Goal: Information Seeking & Learning: Learn about a topic

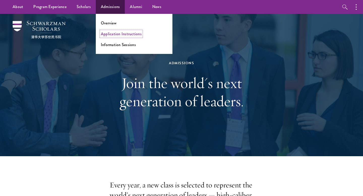
click at [119, 33] on link "Application Instructions" at bounding box center [121, 34] width 41 height 6
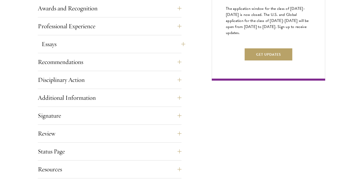
scroll to position [324, 0]
click at [185, 98] on button "Additional Information" at bounding box center [114, 97] width 144 height 12
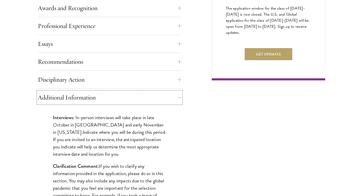
drag, startPoint x: 185, startPoint y: 98, endPoint x: 195, endPoint y: 102, distance: 11.4
click at [195, 102] on div "Application Home Page The online application form must be completed in English.…" at bounding box center [181, 110] width 287 height 460
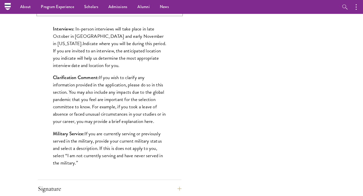
scroll to position [412, 0]
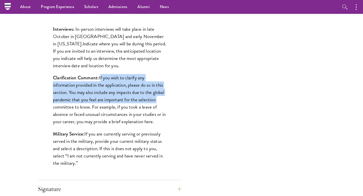
drag, startPoint x: 100, startPoint y: 78, endPoint x: 161, endPoint y: 97, distance: 63.9
click at [161, 97] on p "Clarification Comment: If you wish to clarify any information provided in the a…" at bounding box center [109, 99] width 113 height 51
click at [161, 101] on p "Clarification Comment: If you wish to clarify any information provided in the a…" at bounding box center [109, 99] width 113 height 51
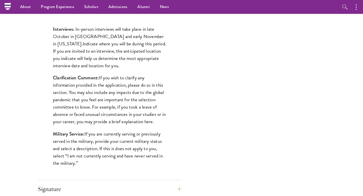
click at [161, 101] on p "Clarification Comment: If you wish to clarify any information provided in the a…" at bounding box center [109, 99] width 113 height 51
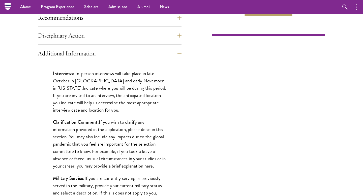
scroll to position [368, 0]
click at [171, 49] on button "Additional Information" at bounding box center [114, 54] width 144 height 12
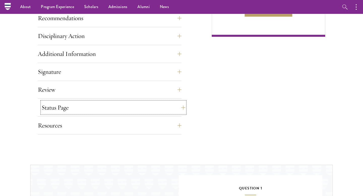
click at [156, 109] on button "Status Page" at bounding box center [114, 107] width 144 height 12
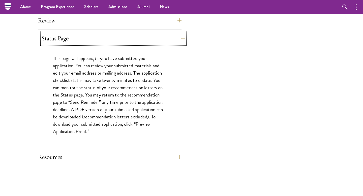
scroll to position [409, 0]
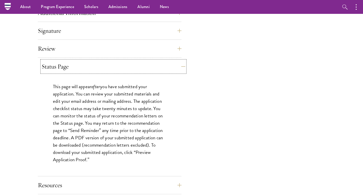
click at [163, 69] on button "Status Page" at bounding box center [114, 66] width 144 height 12
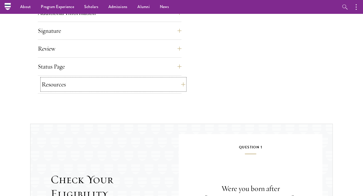
click at [164, 84] on button "Resources" at bounding box center [114, 84] width 144 height 12
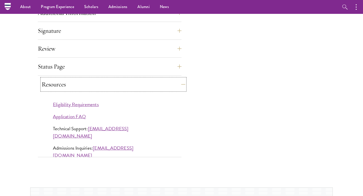
click at [164, 84] on button "Resources" at bounding box center [114, 84] width 144 height 12
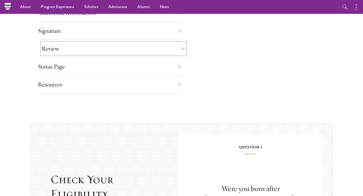
click at [165, 53] on button "Review" at bounding box center [114, 49] width 144 height 12
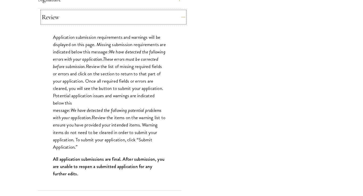
scroll to position [442, 0]
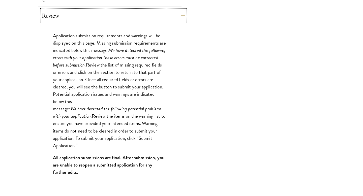
click at [179, 18] on button "Review" at bounding box center [114, 16] width 144 height 12
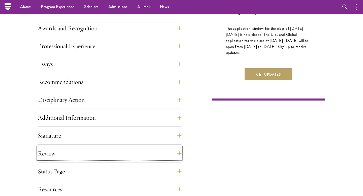
scroll to position [304, 0]
click at [180, 46] on button "Professional Experience" at bounding box center [114, 46] width 144 height 12
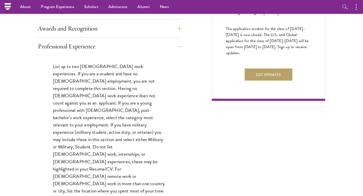
click at [183, 49] on div "Application Home Page The online application form must be completed in English.…" at bounding box center [181, 125] width 287 height 450
click at [181, 48] on button "Professional Experience" at bounding box center [114, 46] width 144 height 12
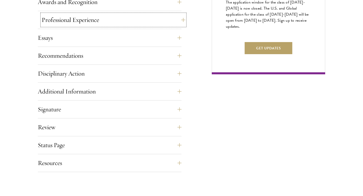
scroll to position [333, 0]
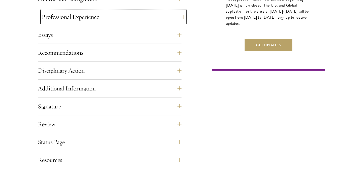
click at [180, 16] on button "Professional Experience" at bounding box center [114, 17] width 144 height 12
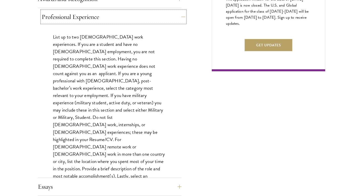
click at [178, 13] on button "Professional Experience" at bounding box center [114, 17] width 144 height 12
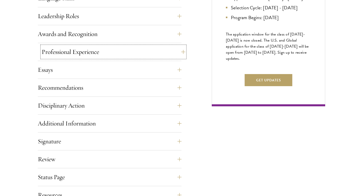
scroll to position [298, 0]
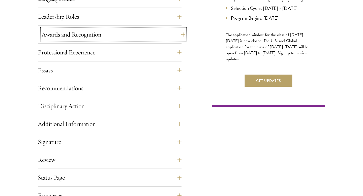
click at [177, 33] on button "Awards and Recognition" at bounding box center [114, 34] width 144 height 12
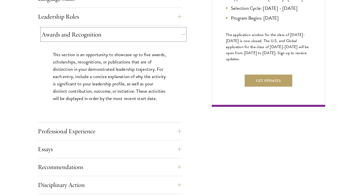
click at [177, 33] on button "Awards and Recognition" at bounding box center [114, 34] width 144 height 12
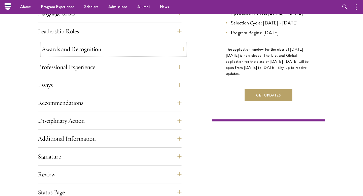
scroll to position [283, 0]
click at [177, 33] on button "Leadership Roles" at bounding box center [114, 31] width 144 height 12
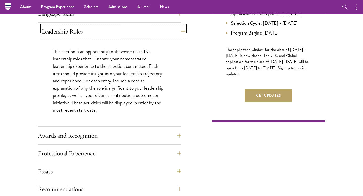
click at [177, 33] on button "Leadership Roles" at bounding box center [114, 31] width 144 height 12
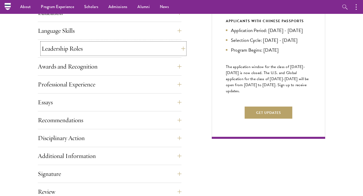
scroll to position [265, 0]
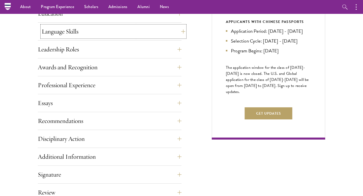
click at [180, 31] on button "Language Skills" at bounding box center [114, 31] width 144 height 12
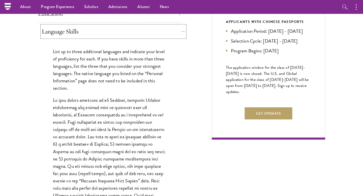
click at [180, 31] on button "Language Skills" at bounding box center [114, 31] width 144 height 12
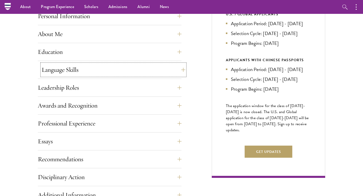
scroll to position [221, 0]
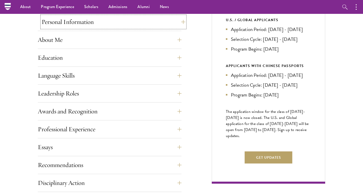
click at [181, 26] on button "Personal Information" at bounding box center [114, 22] width 144 height 12
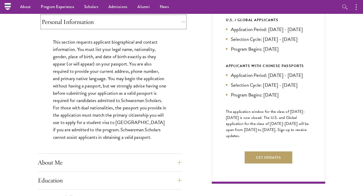
click at [180, 25] on button "Personal Information" at bounding box center [114, 22] width 144 height 12
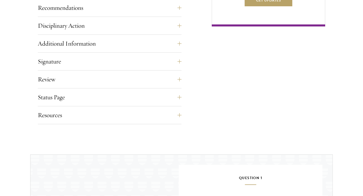
scroll to position [441, 0]
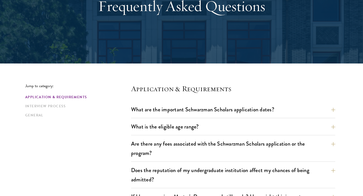
scroll to position [66, 0]
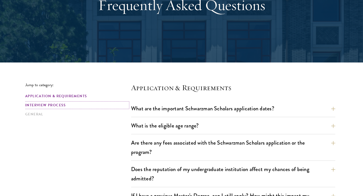
click at [60, 106] on link "Interview Process" at bounding box center [76, 104] width 103 height 5
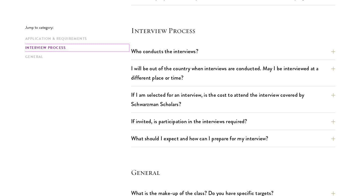
scroll to position [561, 0]
click at [229, 53] on button "Who conducts the interviews?" at bounding box center [237, 50] width 204 height 11
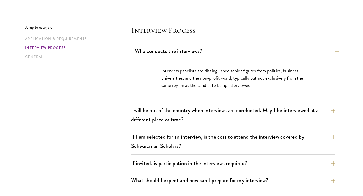
click at [229, 53] on button "Who conducts the interviews?" at bounding box center [237, 50] width 204 height 11
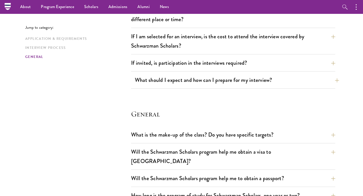
scroll to position [611, 0]
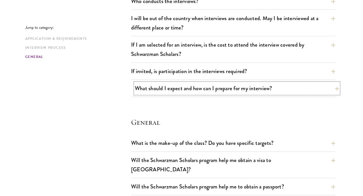
click at [212, 88] on button "What should I expect and how can I prepare for my interview?" at bounding box center [237, 88] width 204 height 11
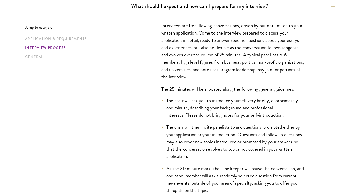
scroll to position [695, 0]
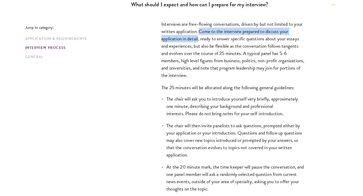
drag, startPoint x: 199, startPoint y: 30, endPoint x: 198, endPoint y: 41, distance: 11.2
click at [198, 41] on p "Interviews are free-flowing conversations, driven by but not limited to your wr…" at bounding box center [233, 49] width 144 height 59
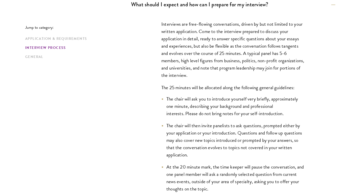
click at [197, 44] on p "Interviews are free-flowing conversations, driven by but not limited to your wr…" at bounding box center [233, 49] width 144 height 59
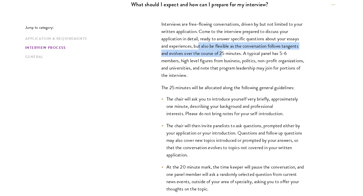
drag, startPoint x: 199, startPoint y: 47, endPoint x: 221, endPoint y: 51, distance: 22.7
click at [221, 51] on p "Interviews are free-flowing conversations, driven by but not limited to your wr…" at bounding box center [233, 49] width 144 height 59
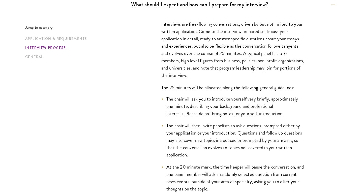
click at [226, 57] on p "Interviews are free-flowing conversations, driven by but not limited to your wr…" at bounding box center [233, 49] width 144 height 59
drag, startPoint x: 246, startPoint y: 54, endPoint x: 243, endPoint y: 56, distance: 3.6
click at [243, 56] on p "Interviews are free-flowing conversations, driven by but not limited to your wr…" at bounding box center [233, 49] width 144 height 59
click at [242, 59] on p "Interviews are free-flowing conversations, driven by but not limited to your wr…" at bounding box center [233, 49] width 144 height 59
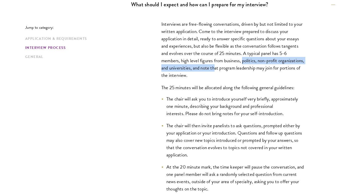
drag, startPoint x: 242, startPoint y: 60, endPoint x: 242, endPoint y: 65, distance: 5.0
click at [242, 65] on p "Interviews are free-flowing conversations, driven by but not limited to your wr…" at bounding box center [233, 49] width 144 height 59
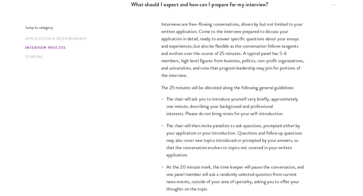
click at [232, 76] on p "Interviews are free-flowing conversations, driven by but not limited to your wr…" at bounding box center [233, 49] width 144 height 59
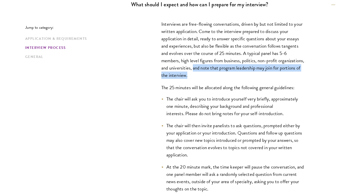
drag, startPoint x: 220, startPoint y: 68, endPoint x: 221, endPoint y: 74, distance: 6.1
click at [221, 74] on p "Interviews are free-flowing conversations, driven by but not limited to your wr…" at bounding box center [233, 49] width 144 height 59
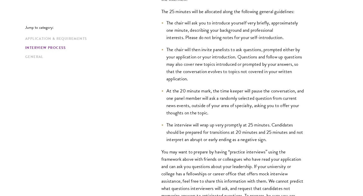
scroll to position [772, 0]
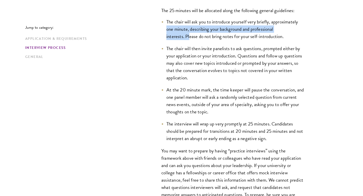
drag, startPoint x: 166, startPoint y: 30, endPoint x: 189, endPoint y: 32, distance: 22.6
click at [189, 33] on li "The chair will ask you to introduce yourself very briefly, approximately one mi…" at bounding box center [233, 29] width 144 height 22
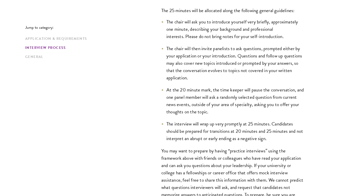
click at [240, 38] on li "The chair will ask you to introduce yourself very briefly, approximately one mi…" at bounding box center [233, 29] width 144 height 22
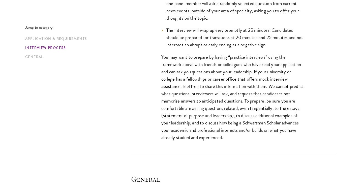
scroll to position [870, 0]
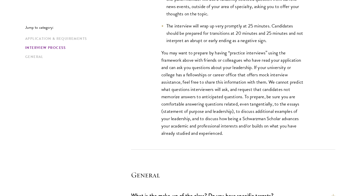
click at [294, 86] on p "You may want to prepare by having “practice interviews” using the framework abo…" at bounding box center [233, 93] width 144 height 88
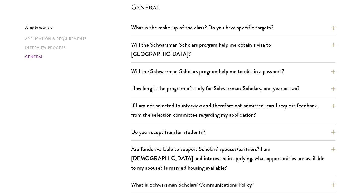
scroll to position [1038, 0]
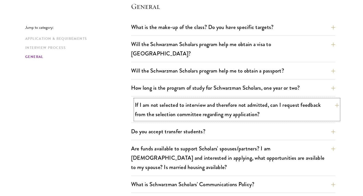
click at [297, 106] on button "If I am not selected to interview and therefore not admitted, can I request fee…" at bounding box center [237, 109] width 204 height 21
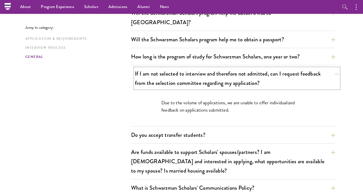
scroll to position [727, 0]
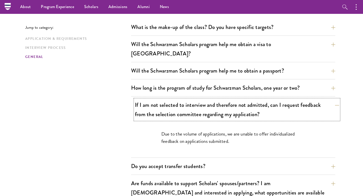
click at [297, 106] on button "If I am not selected to interview and therefore not admitted, can I request fee…" at bounding box center [237, 109] width 204 height 21
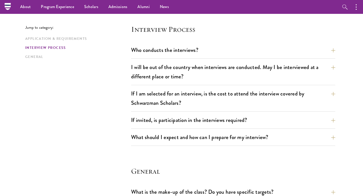
scroll to position [562, 0]
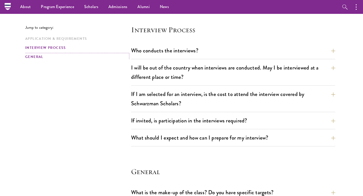
click at [41, 58] on link "General" at bounding box center [76, 56] width 103 height 5
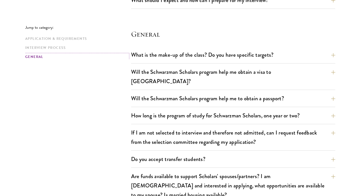
scroll to position [703, 0]
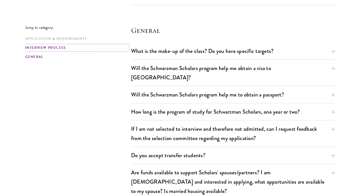
click at [42, 49] on link "Interview Process" at bounding box center [76, 47] width 103 height 5
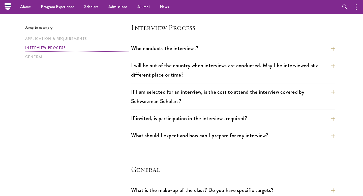
scroll to position [561, 0]
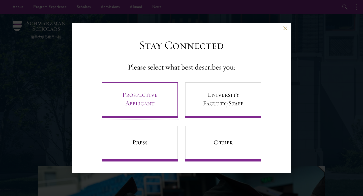
click at [152, 98] on link "Prospective Applicant" at bounding box center [140, 100] width 76 height 36
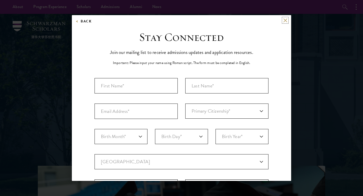
click at [285, 22] on button at bounding box center [285, 20] width 4 height 4
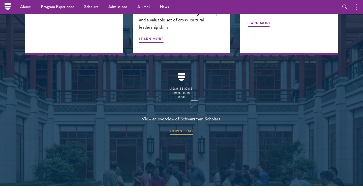
scroll to position [630, 0]
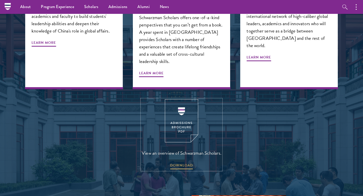
click at [184, 100] on img at bounding box center [181, 120] width 33 height 43
